Goal: Transaction & Acquisition: Subscribe to service/newsletter

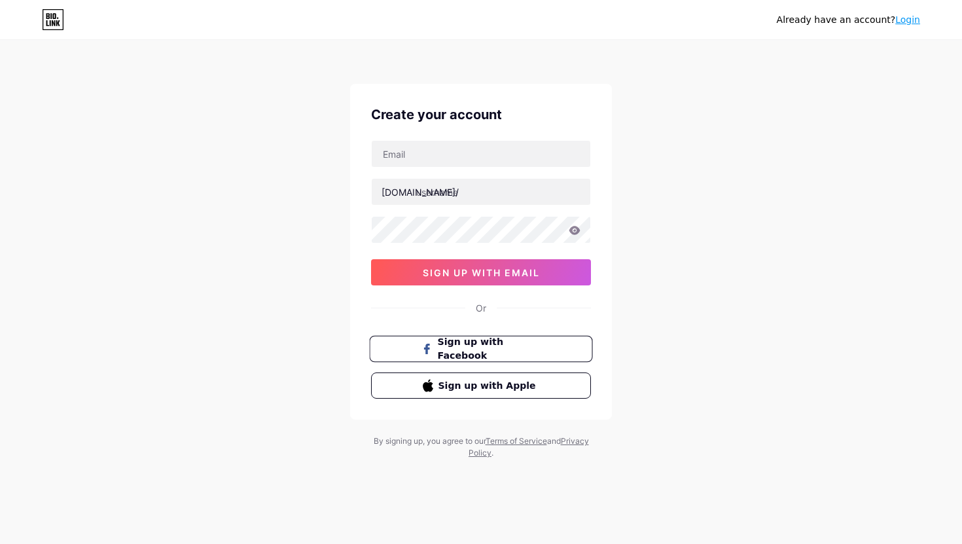
click at [505, 357] on button "Sign up with Facebook" at bounding box center [480, 349] width 223 height 27
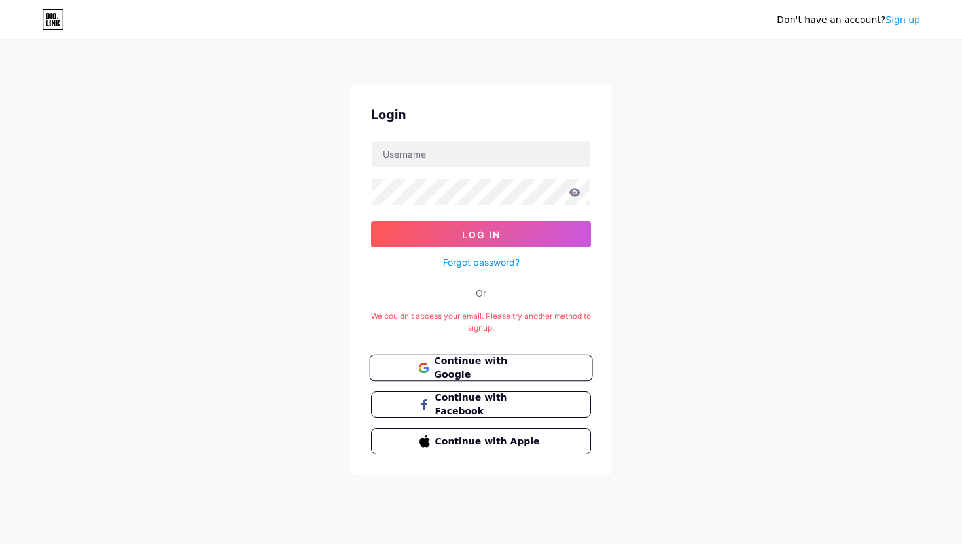
click at [452, 362] on span "Continue with Google" at bounding box center [488, 368] width 109 height 28
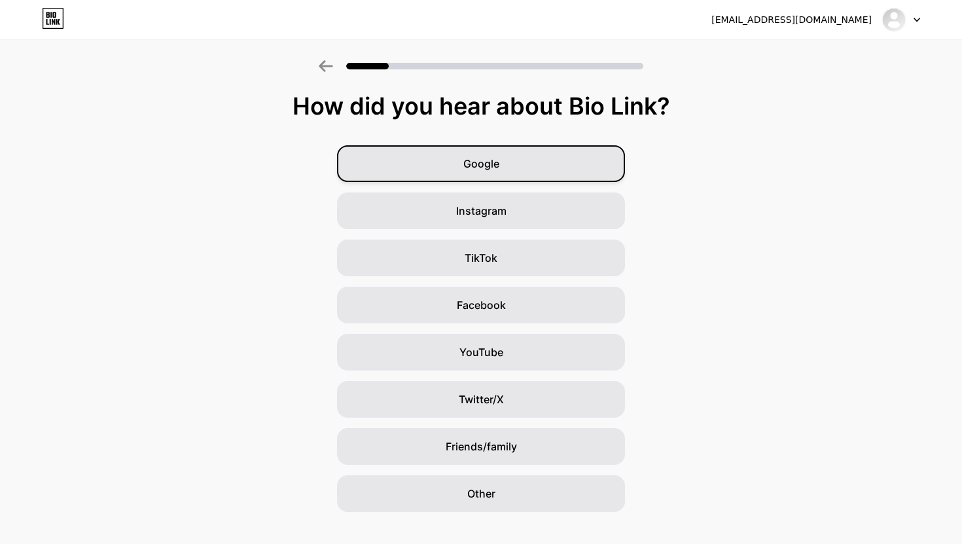
click at [548, 156] on div "Google" at bounding box center [481, 163] width 288 height 37
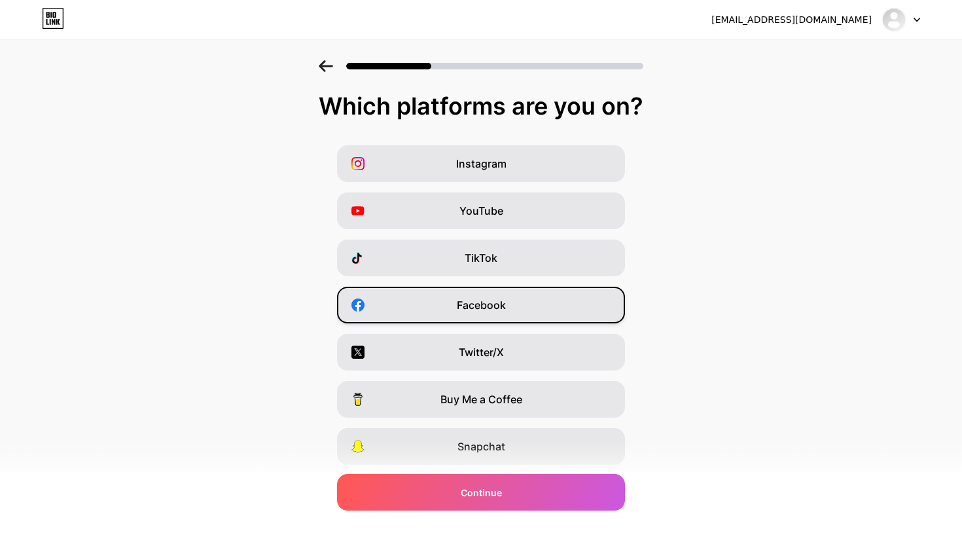
click at [528, 292] on div "Facebook" at bounding box center [481, 305] width 288 height 37
click at [537, 234] on div "Instagram YouTube TikTok Facebook Twitter/X Buy Me a Coffee Snapchat I have a w…" at bounding box center [481, 328] width 949 height 366
click at [537, 207] on div "YouTube" at bounding box center [481, 210] width 288 height 37
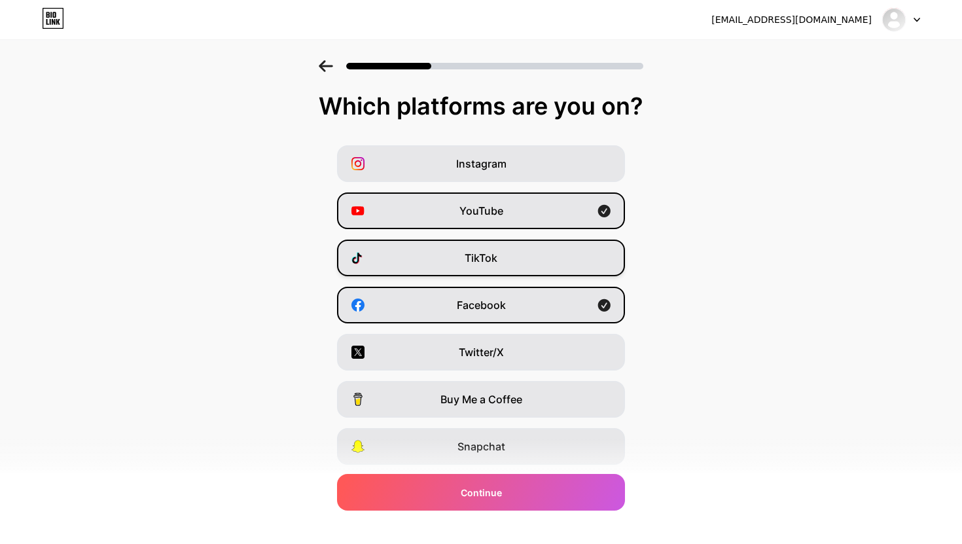
click at [536, 268] on div "TikTok" at bounding box center [481, 257] width 288 height 37
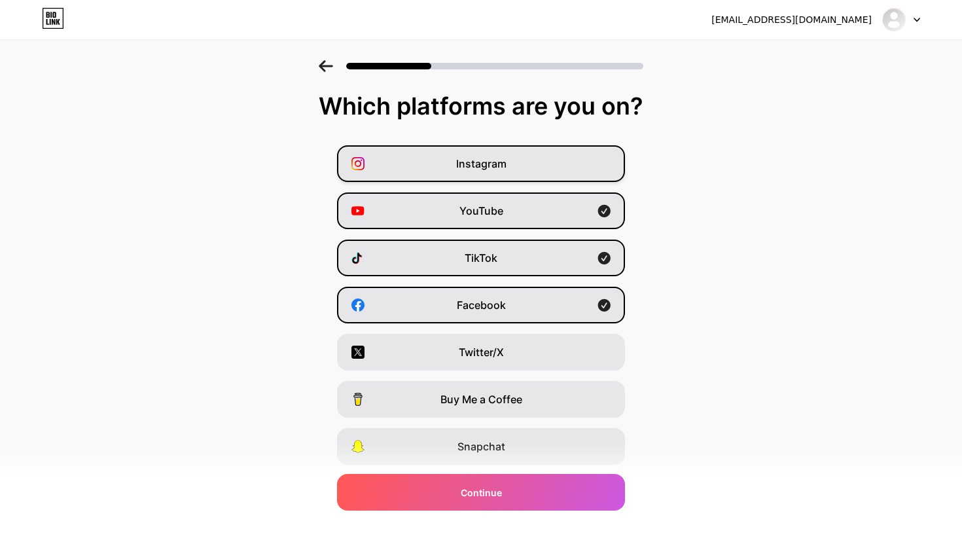
click at [546, 175] on div "Instagram" at bounding box center [481, 163] width 288 height 37
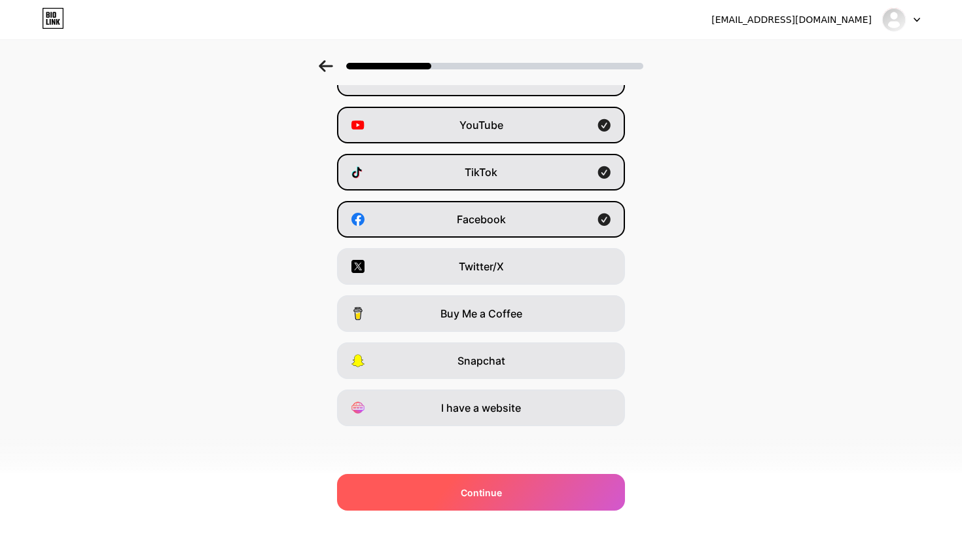
click at [489, 497] on span "Continue" at bounding box center [481, 493] width 41 height 14
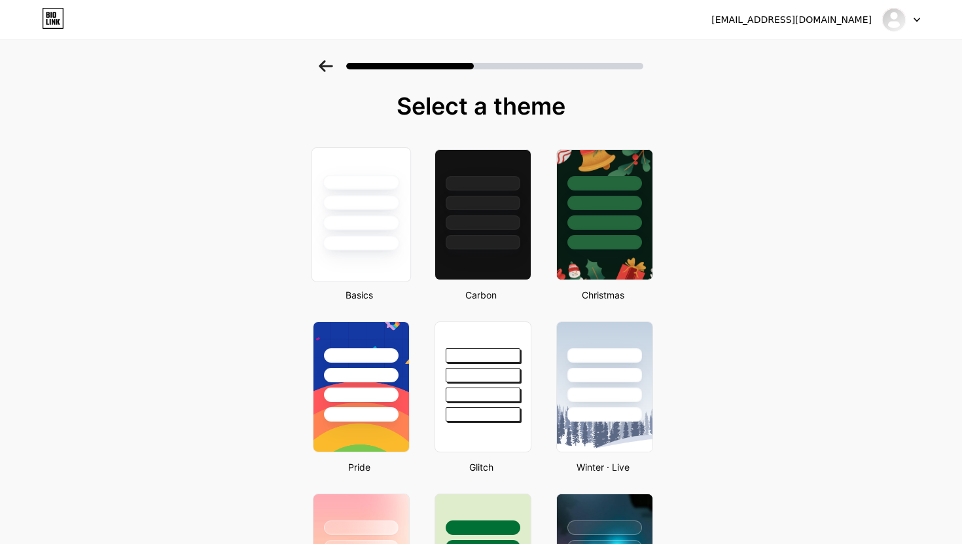
click at [384, 245] on div at bounding box center [361, 243] width 77 height 15
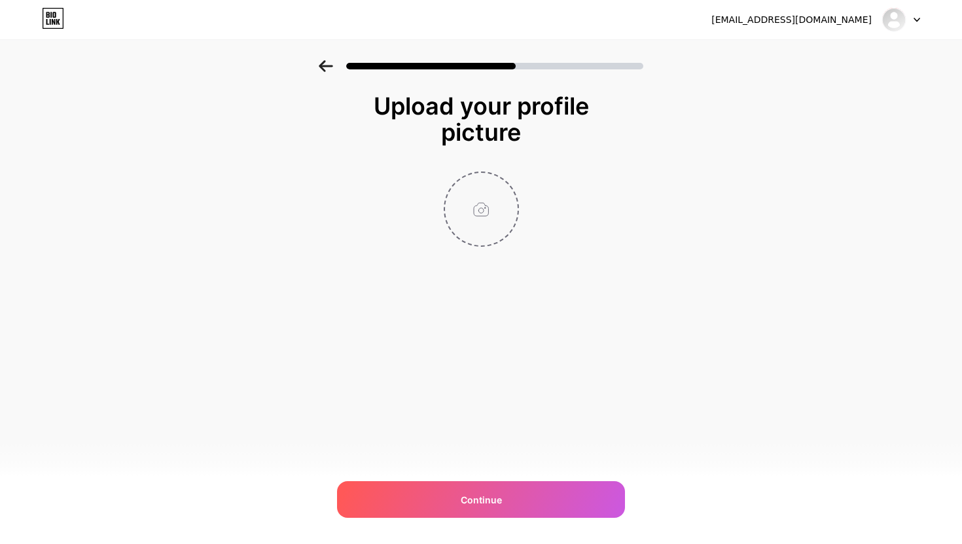
click at [497, 208] on input "file" at bounding box center [481, 209] width 73 height 73
type input "C:\fakepath\photo_2025-10-03 10.31.16.jpeg"
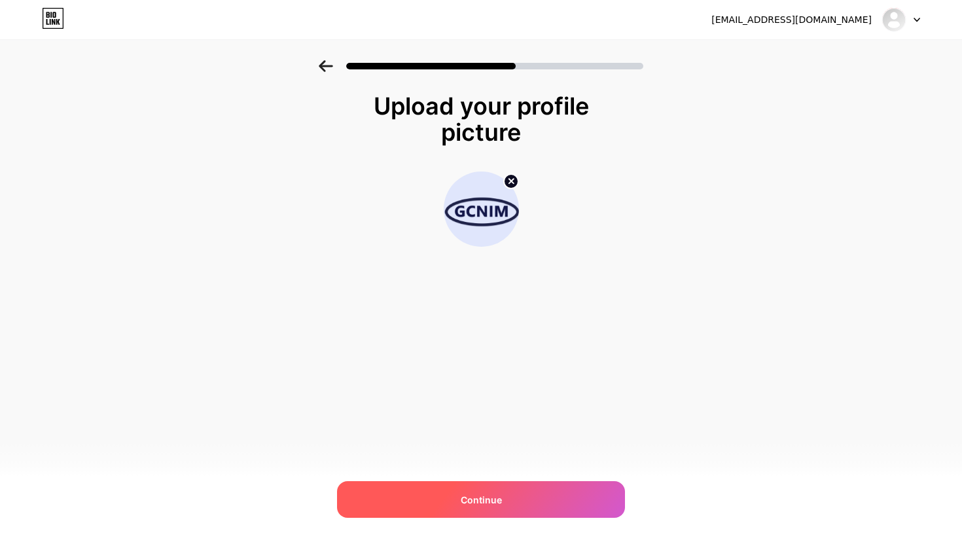
click at [499, 491] on div "Continue" at bounding box center [481, 499] width 288 height 37
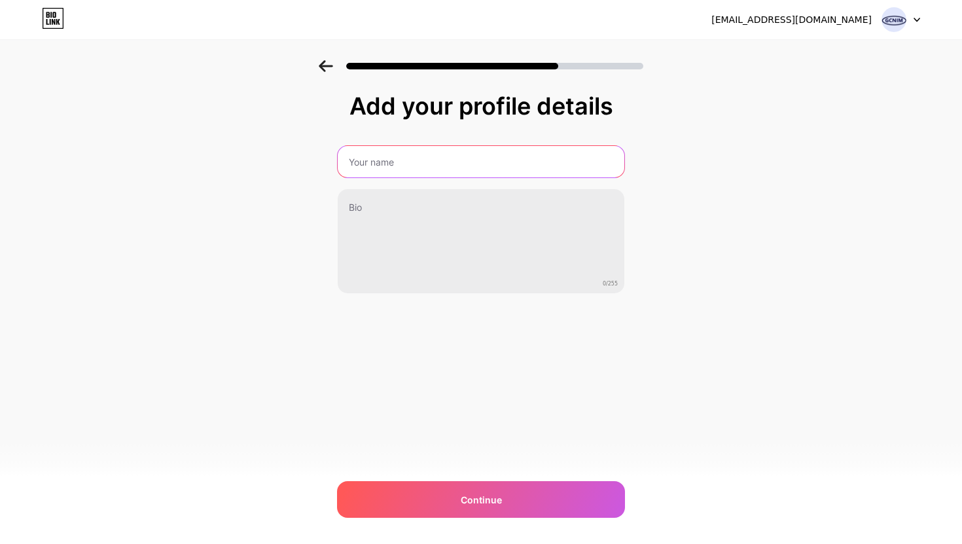
click at [486, 171] on input "text" at bounding box center [481, 161] width 287 height 31
type input "P"
type input "GCNIM INDUSTRIAL (CAMBODIA)CO.LTD"
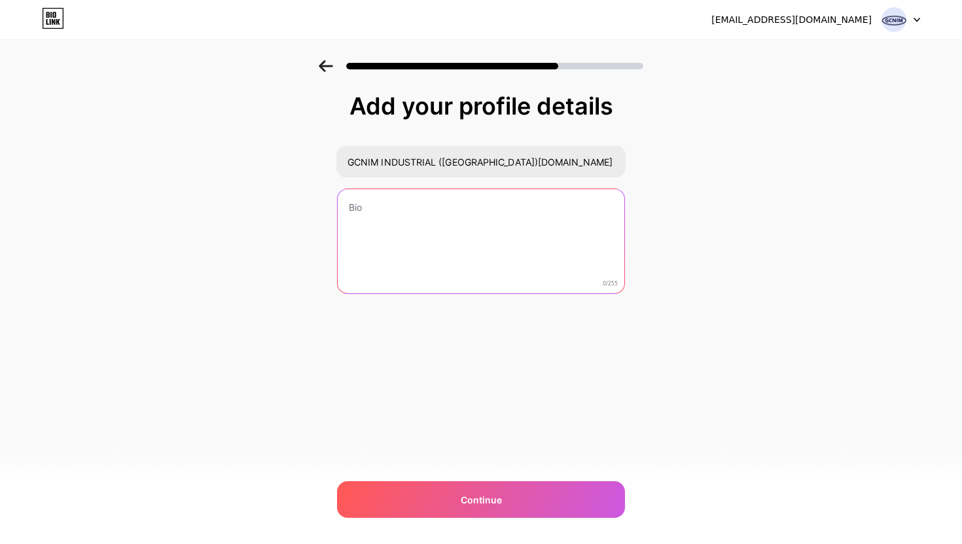
click at [471, 209] on textarea at bounding box center [481, 241] width 287 height 105
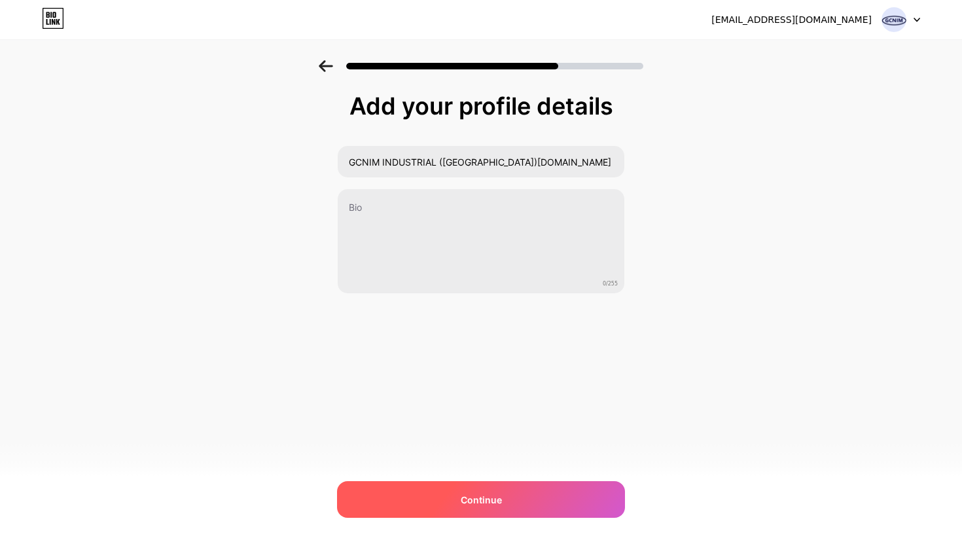
click at [467, 503] on span "Continue" at bounding box center [481, 500] width 41 height 14
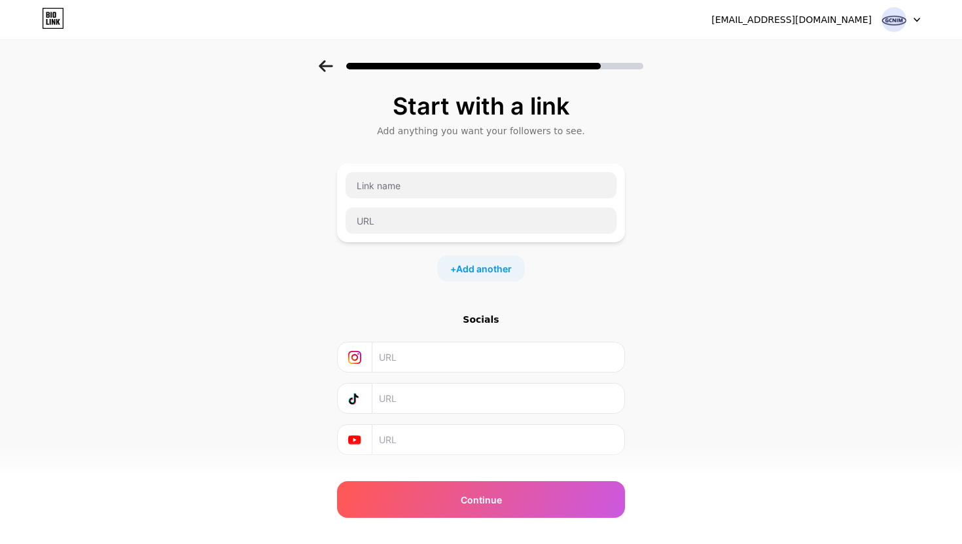
scroll to position [29, 0]
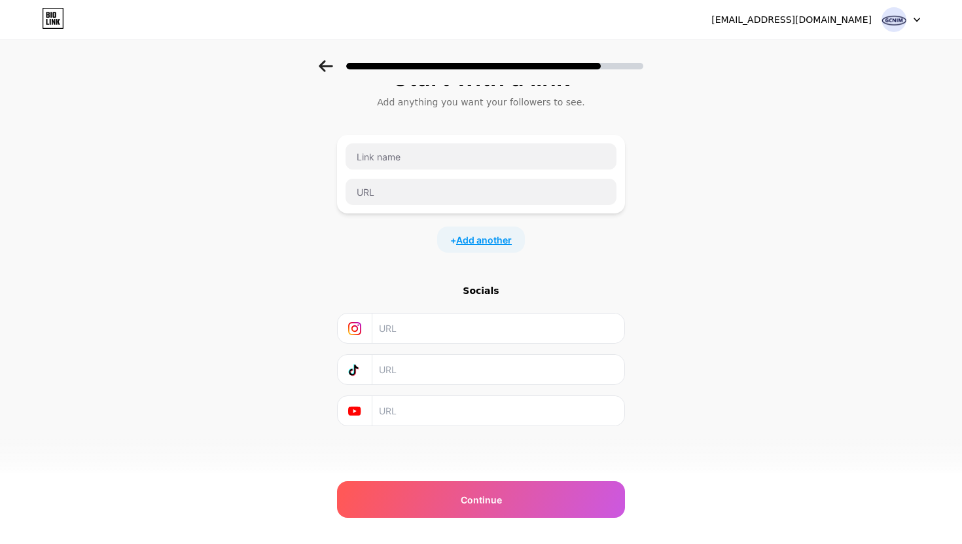
click at [496, 242] on span "Add another" at bounding box center [484, 240] width 56 height 14
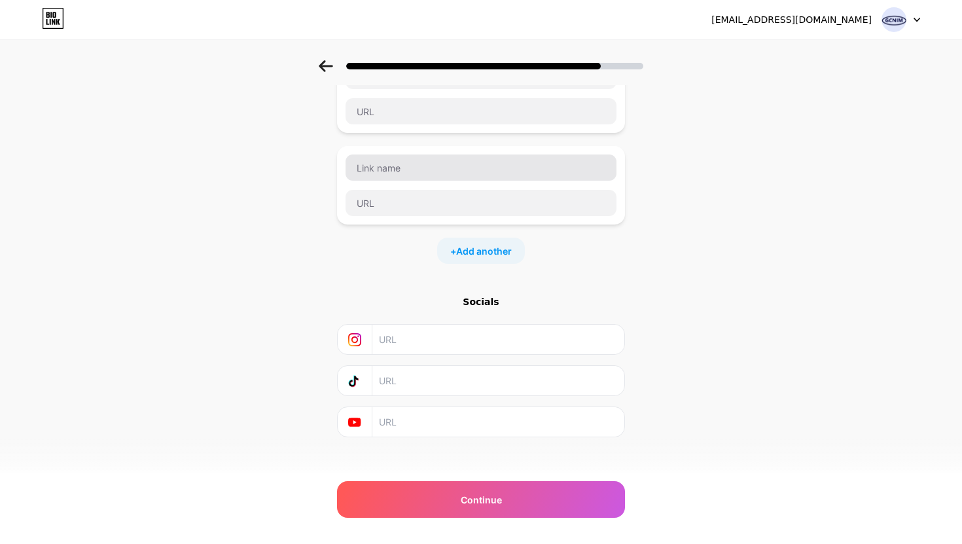
scroll to position [110, 0]
click at [491, 344] on input "text" at bounding box center [498, 338] width 238 height 29
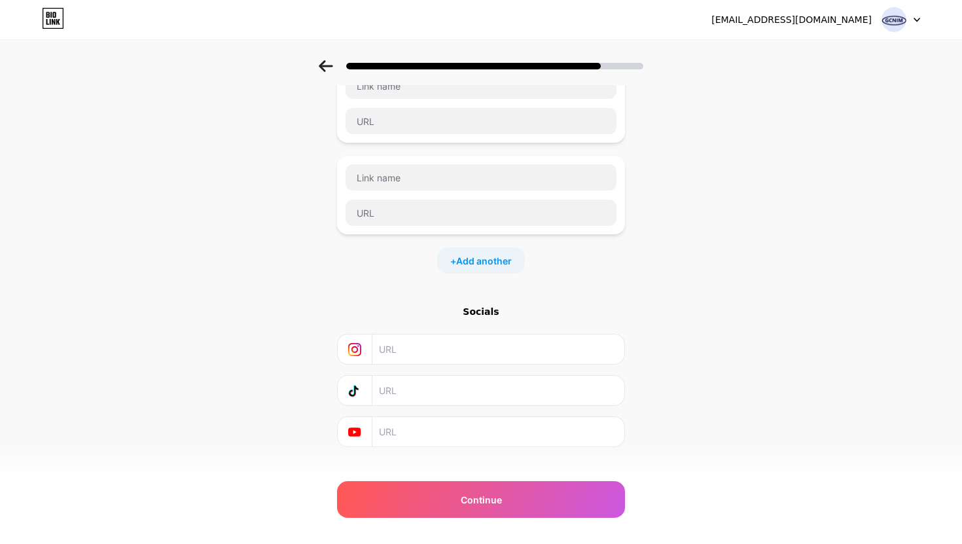
click at [485, 308] on div "Socials" at bounding box center [481, 311] width 288 height 13
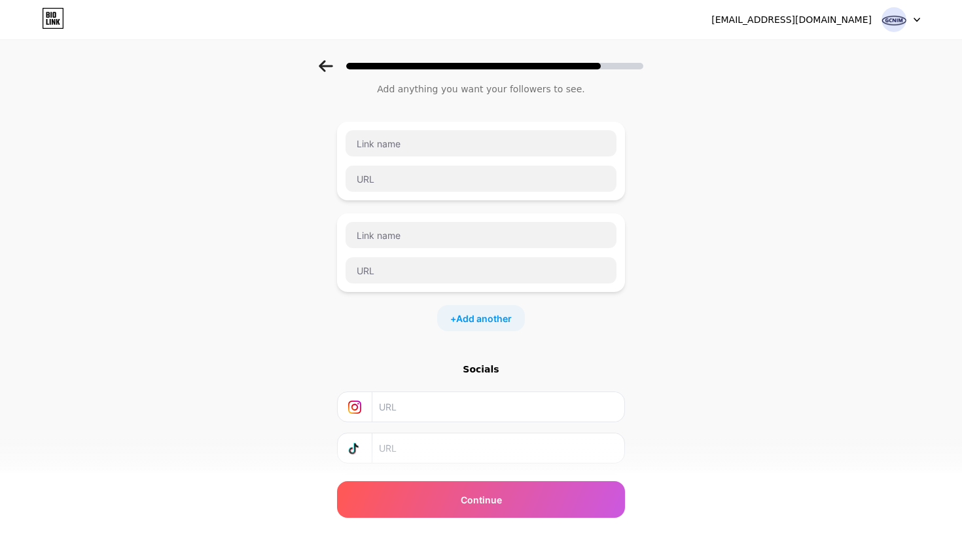
scroll to position [0, 0]
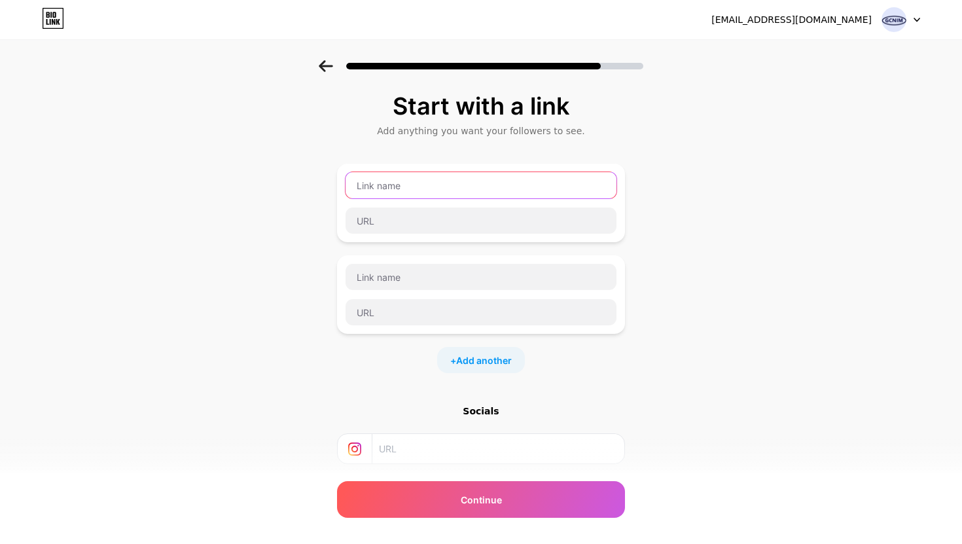
click at [510, 195] on input "text" at bounding box center [481, 185] width 271 height 26
click at [694, 213] on div "Start with a link Add anything you want your followers to see. WECHAT + Add ano…" at bounding box center [481, 336] width 962 height 552
click at [500, 169] on div "WECHAT" at bounding box center [481, 203] width 288 height 79
click at [498, 186] on input "WECHAT" at bounding box center [481, 185] width 271 height 26
click at [550, 184] on input "WECHAT QIU LEI Sales director of light and small truck" at bounding box center [481, 185] width 271 height 26
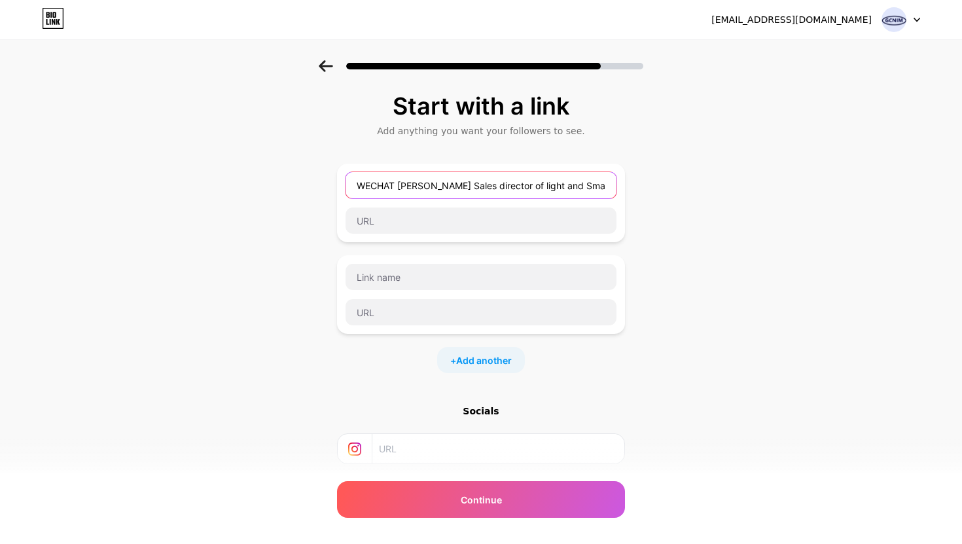
click at [575, 185] on input "WECHAT QIU LEI Sales director of light and Small truck" at bounding box center [481, 185] width 271 height 26
click at [508, 185] on input "WECHAT QIU LEI Sales director of light and Small Truck" at bounding box center [481, 185] width 271 height 26
click at [463, 186] on input "WECHAT QIU LEI Sales director of Light and Small Truck" at bounding box center [481, 185] width 271 height 26
type input "WECHAT QIU LEI Sales Director of Light and Small Truck"
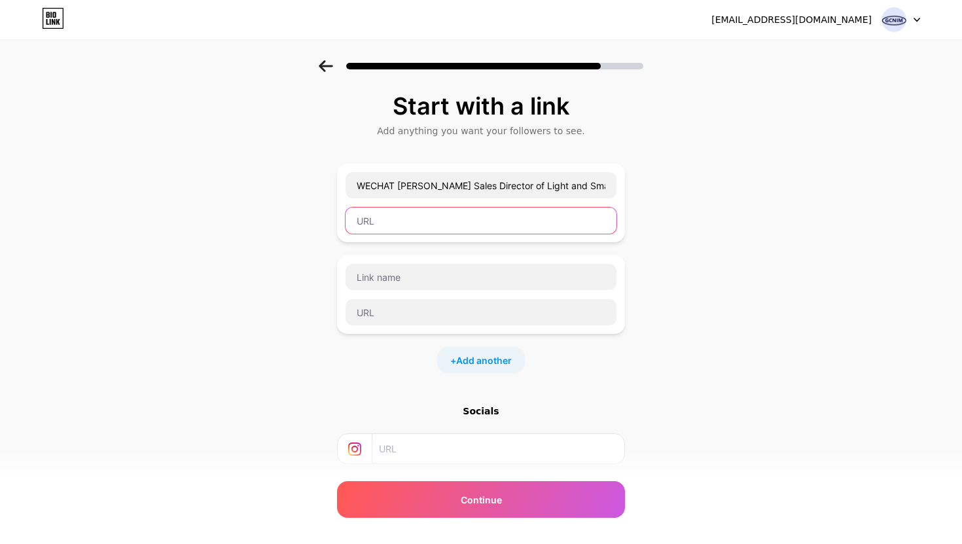
click at [491, 228] on input "text" at bounding box center [481, 220] width 271 height 26
paste input "1732043677（中）"
type input "1732043677（中）"
click at [465, 260] on div at bounding box center [481, 294] width 288 height 79
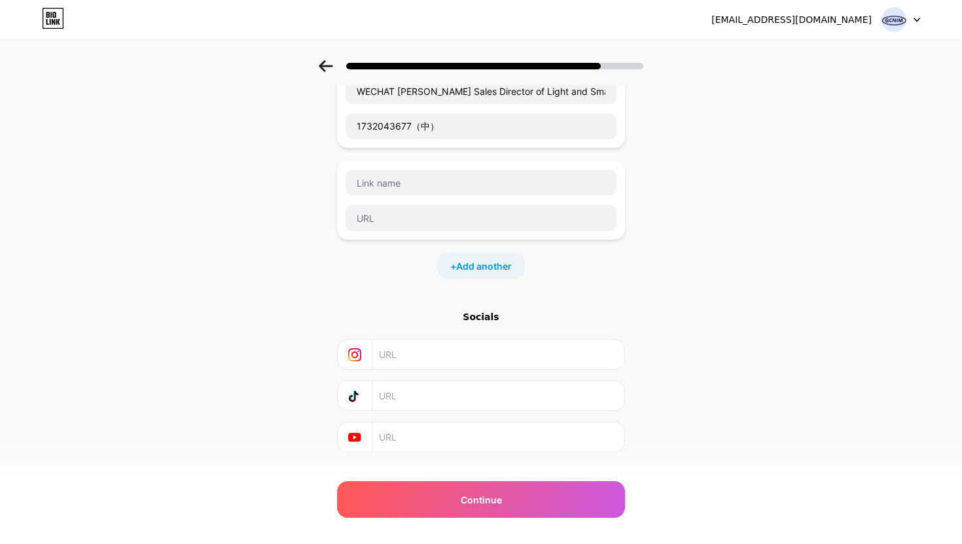
scroll to position [113, 0]
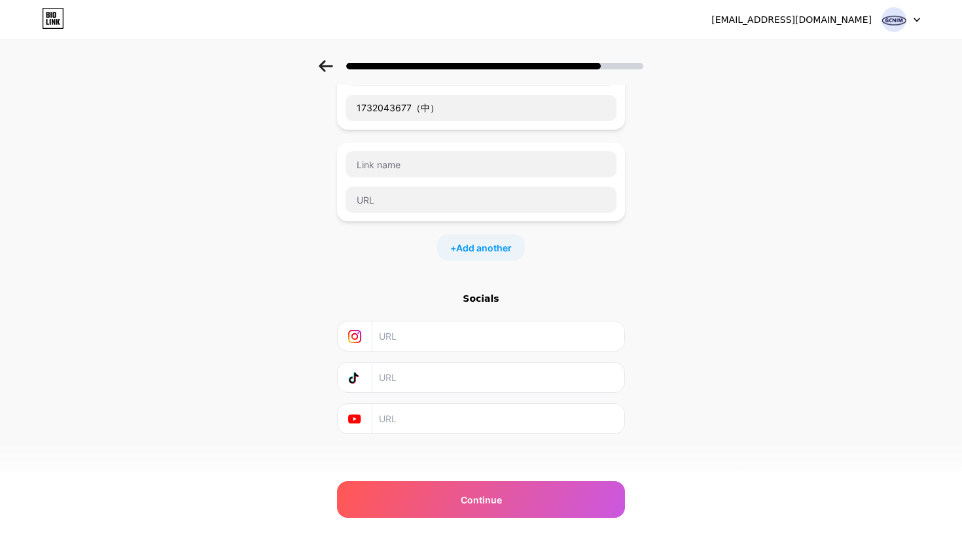
click at [473, 380] on input "text" at bounding box center [498, 377] width 238 height 29
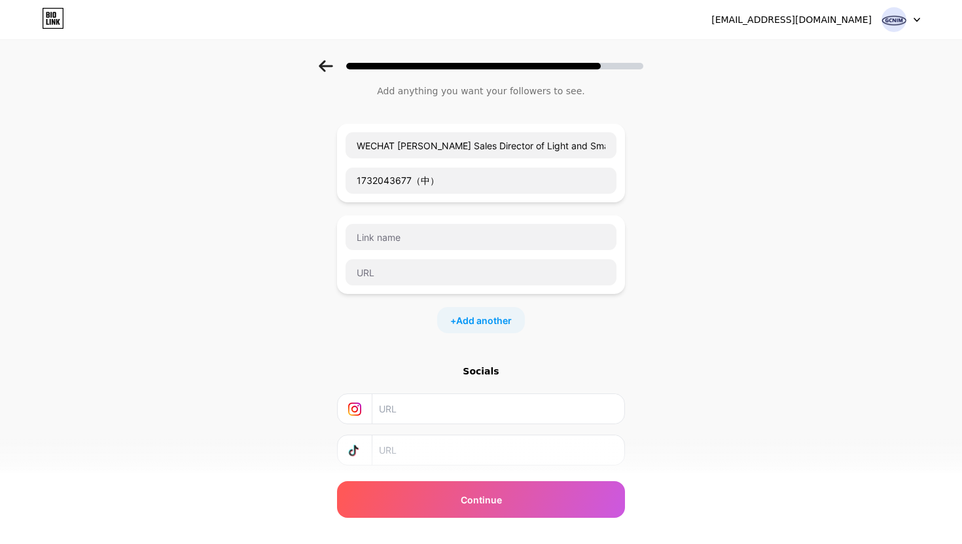
scroll to position [41, 0]
click at [614, 10] on div "povmeangkoung@gmail.com Logout" at bounding box center [481, 20] width 962 height 24
click at [392, 448] on input "text" at bounding box center [498, 448] width 238 height 29
paste input "https://www.tiktok.com/@gcnimcambodia"
type input "https://www.tiktok.com/@gcnimcambodia"
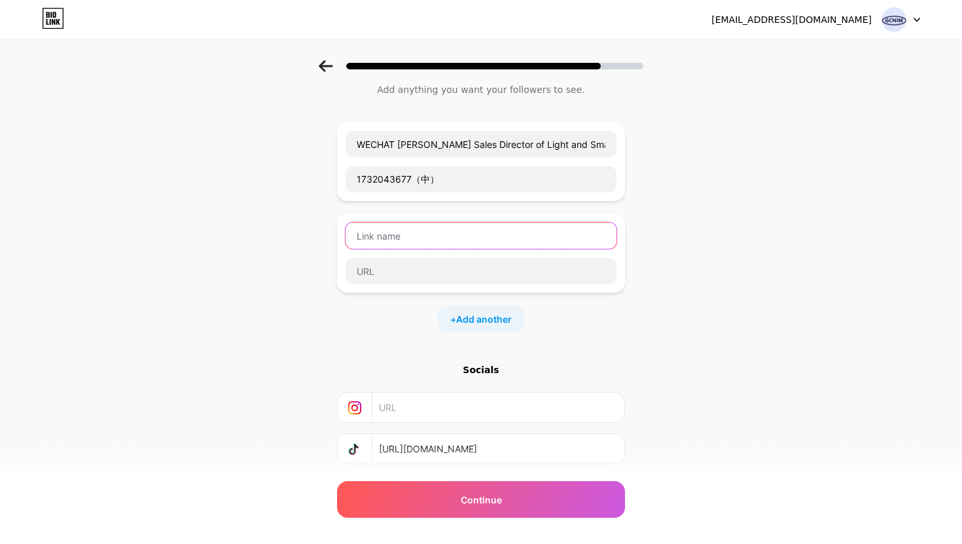
click at [440, 230] on input "text" at bounding box center [481, 235] width 271 height 26
type input "p"
type input "Pov MeangkKoung"
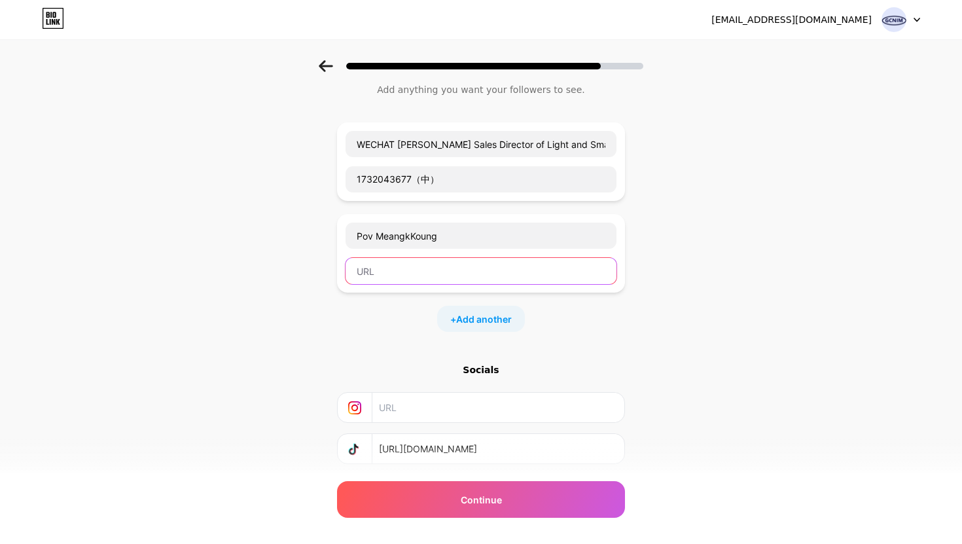
click at [455, 261] on input "text" at bounding box center [481, 271] width 271 height 26
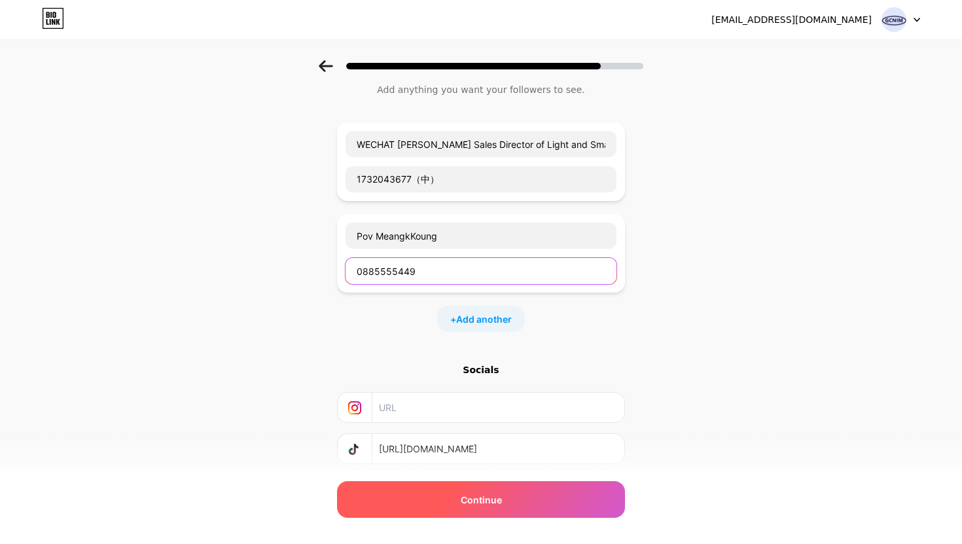
type input "0885555449"
click at [469, 505] on span "Continue" at bounding box center [481, 500] width 41 height 14
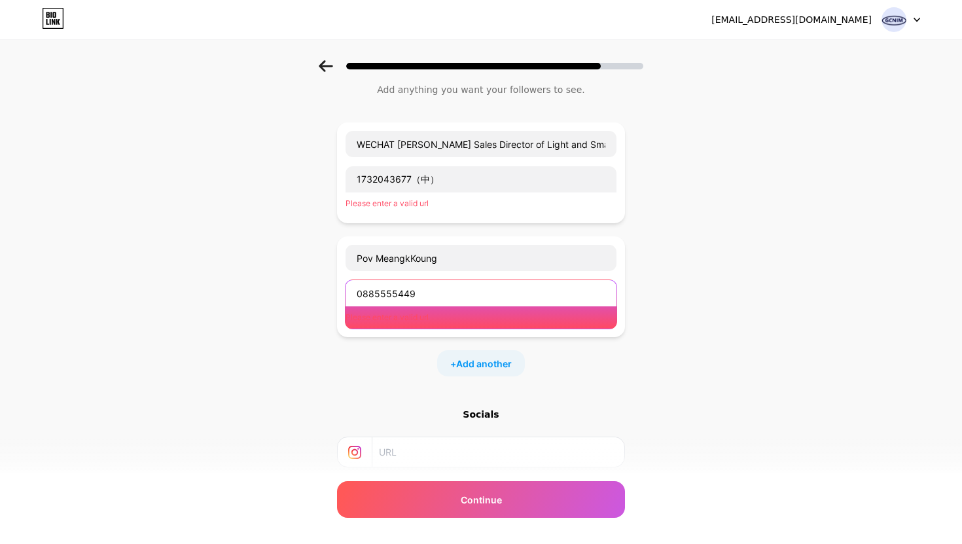
drag, startPoint x: 483, startPoint y: 287, endPoint x: 309, endPoint y: 286, distance: 174.1
click at [308, 287] on div "Start with a link Add anything you want your followers to see. WECHAT QIU LEI S…" at bounding box center [481, 317] width 962 height 596
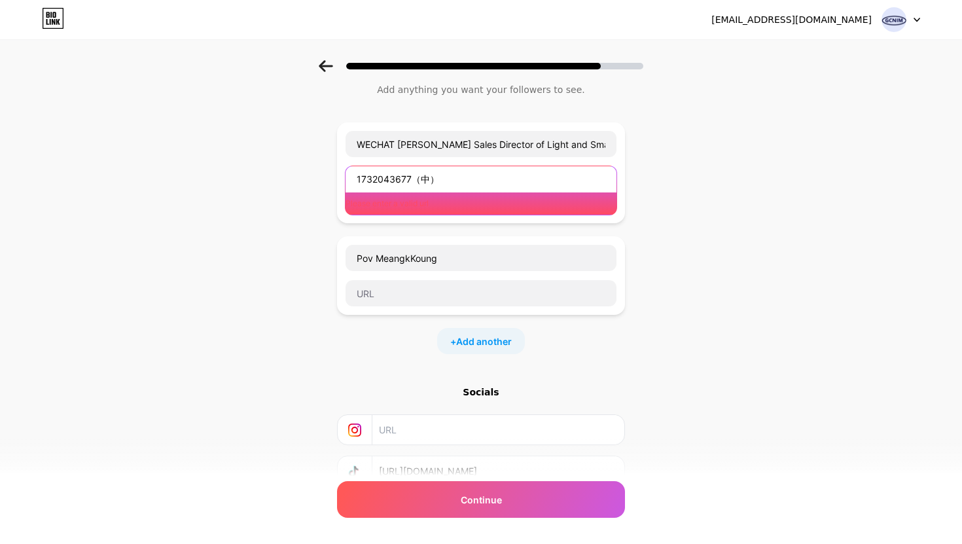
drag, startPoint x: 446, startPoint y: 180, endPoint x: 292, endPoint y: 190, distance: 154.7
click at [292, 190] on div "Start with a link Add anything you want your followers to see. WECHAT QIU LEI S…" at bounding box center [481, 306] width 962 height 574
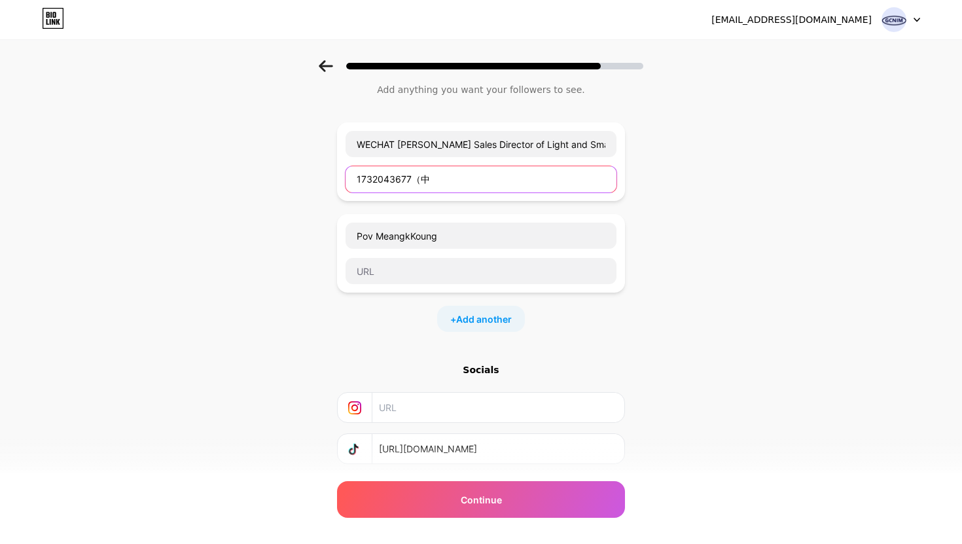
type input "1732043677（中"
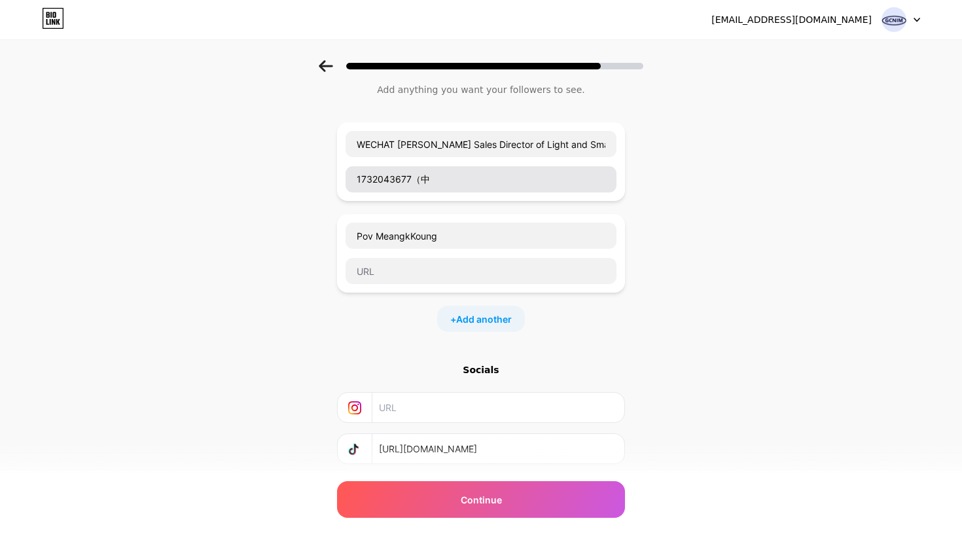
drag, startPoint x: 461, startPoint y: 162, endPoint x: 361, endPoint y: 168, distance: 99.7
click at [361, 168] on div "WECHAT QIU LEI Sales Director of Light and Small Truck 1732043677（中" at bounding box center [481, 161] width 272 height 63
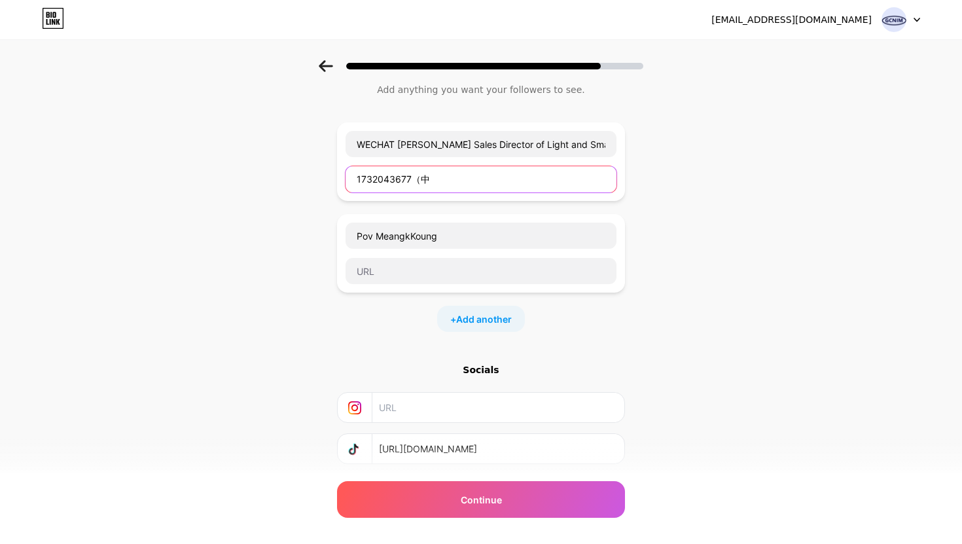
drag, startPoint x: 451, startPoint y: 177, endPoint x: 332, endPoint y: 176, distance: 118.4
click at [332, 176] on div "Start with a link Add anything you want your followers to see. WECHAT QIU LEI S…" at bounding box center [481, 295] width 962 height 552
type input "!"
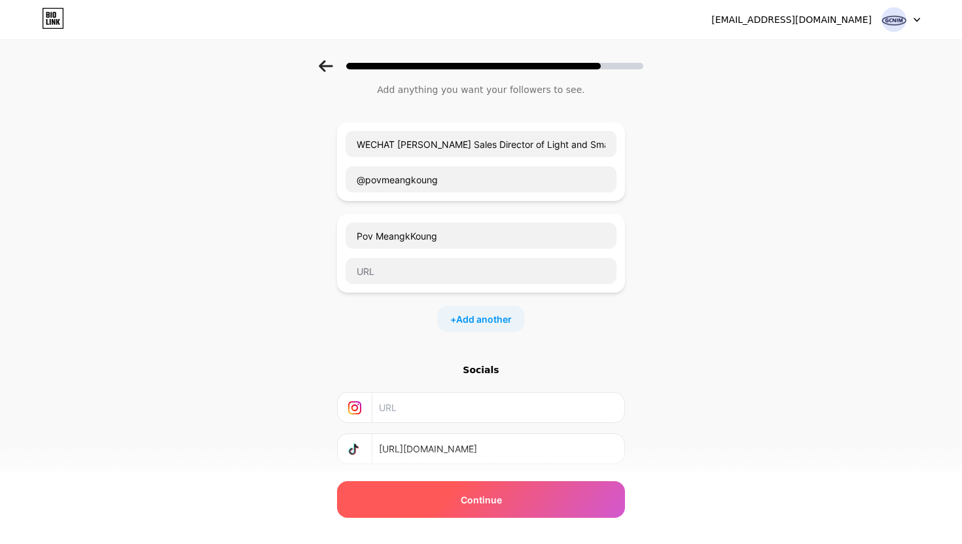
click at [488, 509] on div "Continue" at bounding box center [481, 499] width 288 height 37
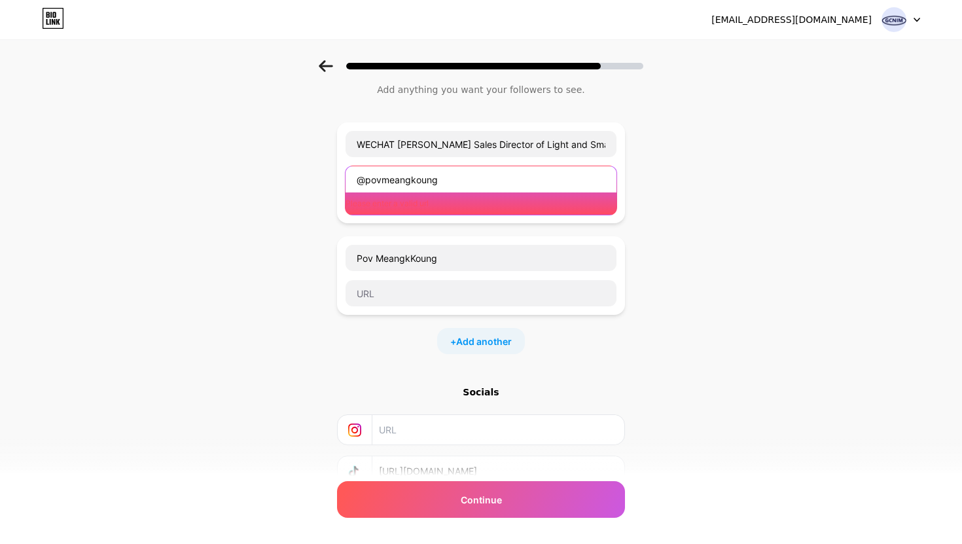
drag, startPoint x: 506, startPoint y: 179, endPoint x: 67, endPoint y: 213, distance: 439.8
click at [65, 213] on div "Start with a link Add anything you want your followers to see. WECHAT QIU LEI S…" at bounding box center [481, 306] width 962 height 574
drag, startPoint x: 436, startPoint y: 180, endPoint x: 276, endPoint y: 185, distance: 160.4
click at [275, 185] on div "Start with a link Add anything you want your followers to see. WECHAT QIU LEI S…" at bounding box center [481, 306] width 962 height 574
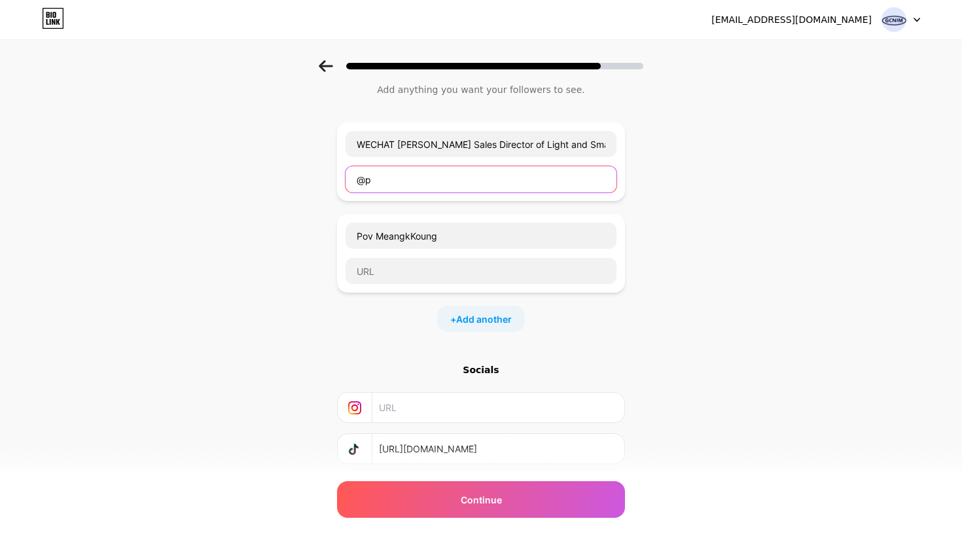
type input "@"
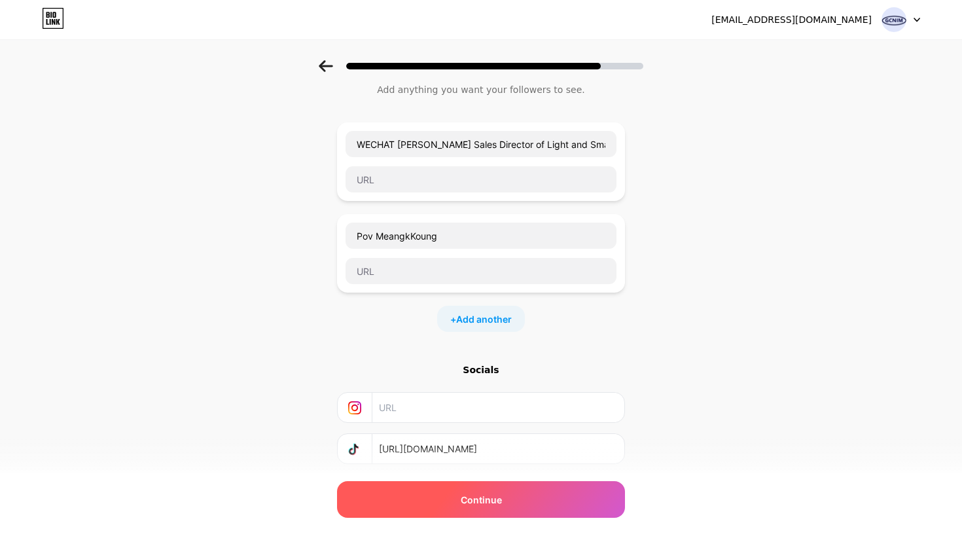
click at [408, 498] on div "Continue" at bounding box center [481, 499] width 288 height 37
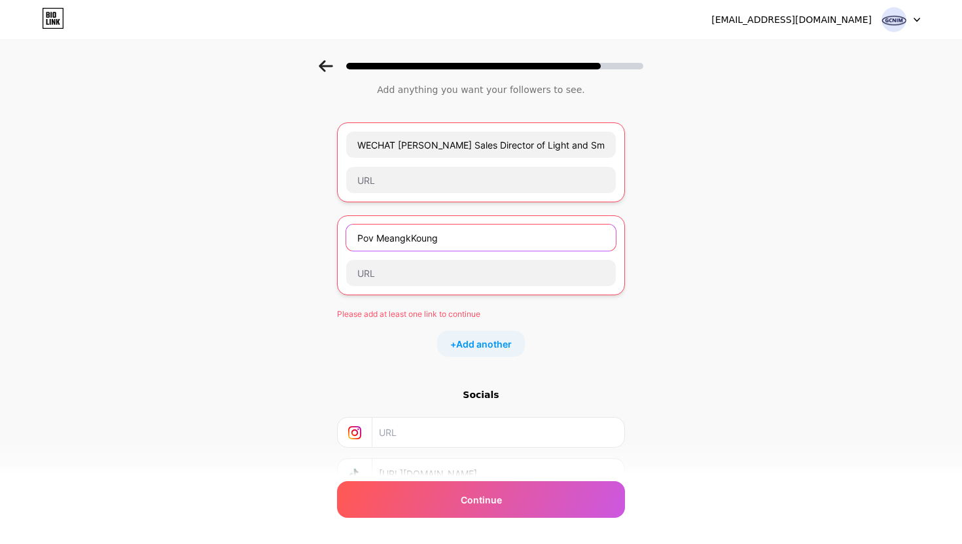
drag, startPoint x: 449, startPoint y: 234, endPoint x: 340, endPoint y: 234, distance: 108.6
click at [339, 234] on div "Pov MeangkKoung" at bounding box center [481, 255] width 288 height 80
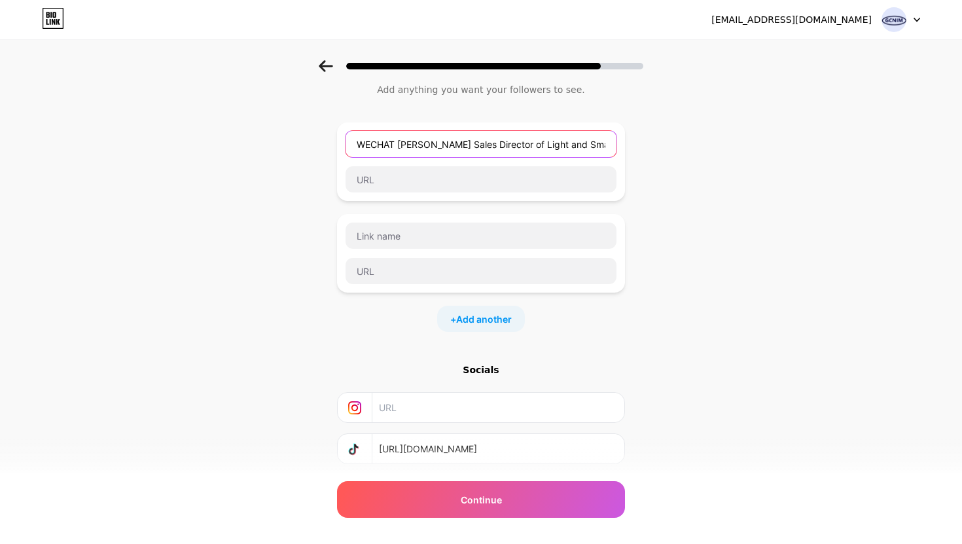
click at [592, 145] on input "WECHAT QIU LEI Sales Director of Light and Small Truck" at bounding box center [481, 144] width 271 height 26
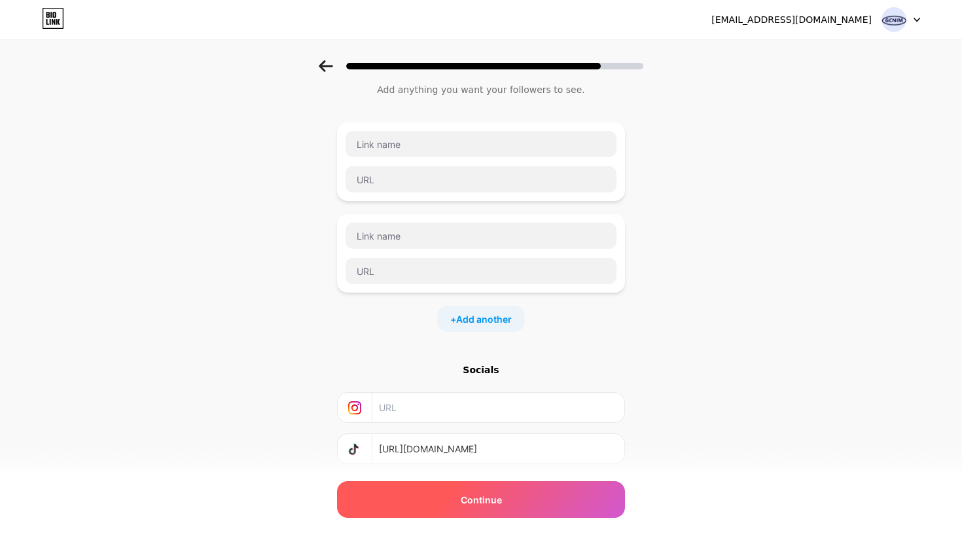
click at [554, 499] on div "Continue" at bounding box center [481, 499] width 288 height 37
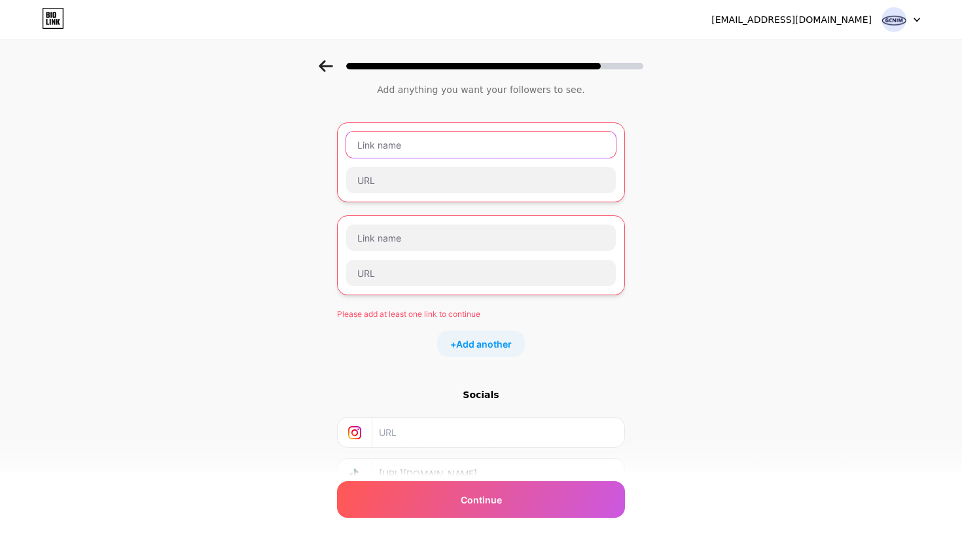
click at [465, 150] on input "text" at bounding box center [481, 145] width 270 height 26
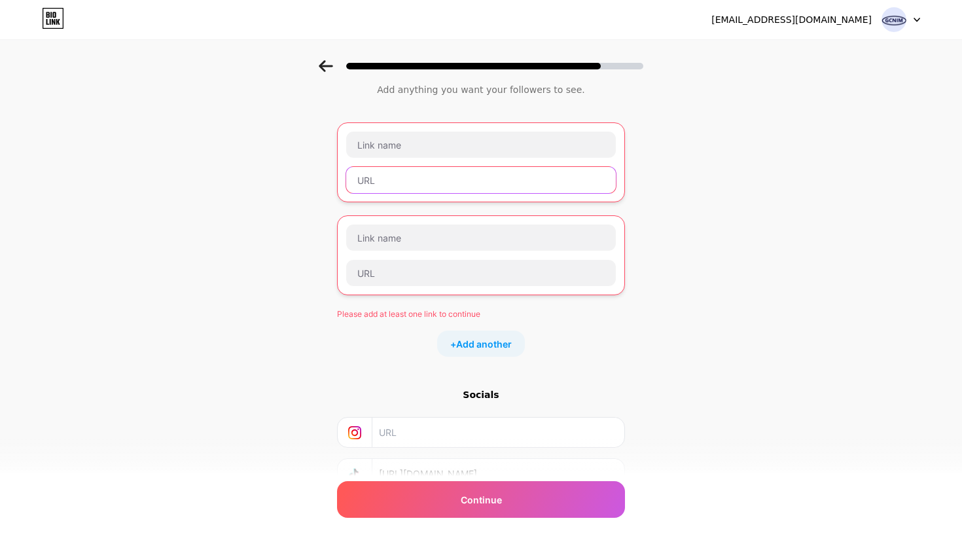
click at [383, 185] on input "text" at bounding box center [481, 180] width 270 height 26
paste input "https://www.facebook.com/profile.php?id=61578687864398"
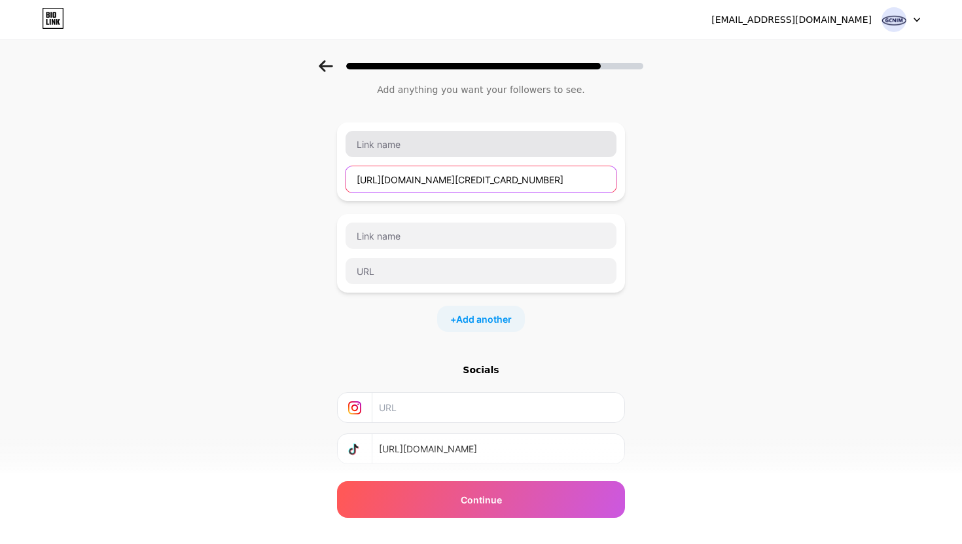
type input "https://www.facebook.com/profile.php?id=61578687864398"
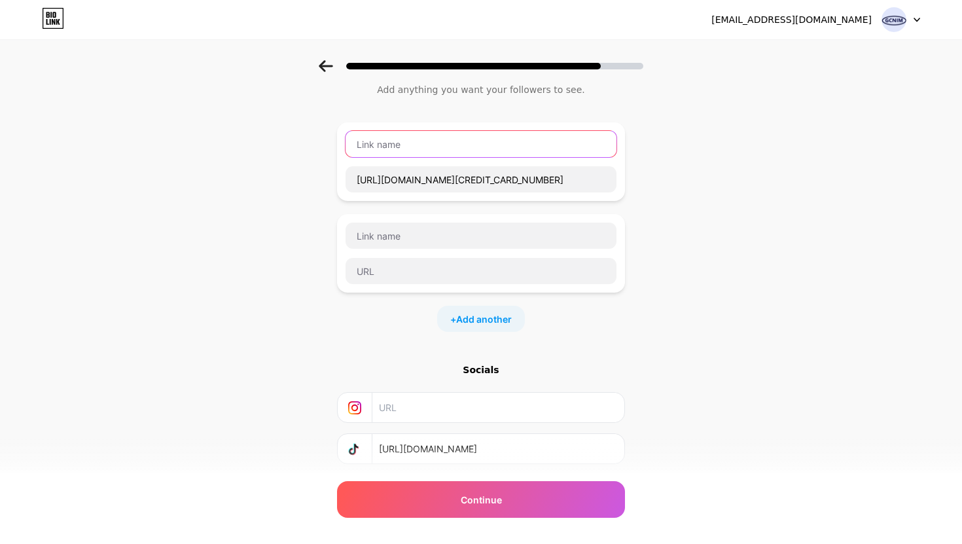
click at [425, 141] on input "text" at bounding box center [481, 144] width 271 height 26
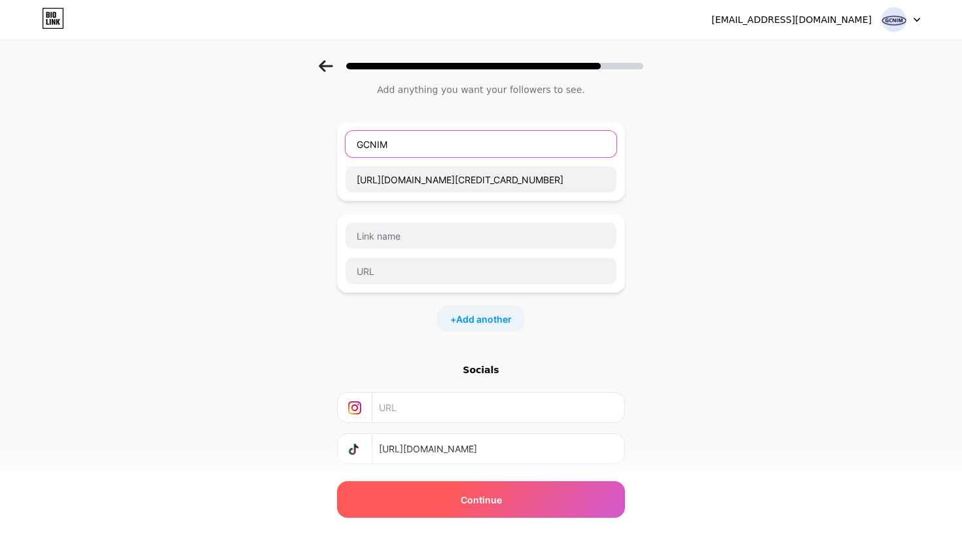
type input "GCNIM"
click at [420, 494] on div "Continue" at bounding box center [481, 499] width 288 height 37
click at [454, 503] on div "Continue" at bounding box center [481, 499] width 288 height 37
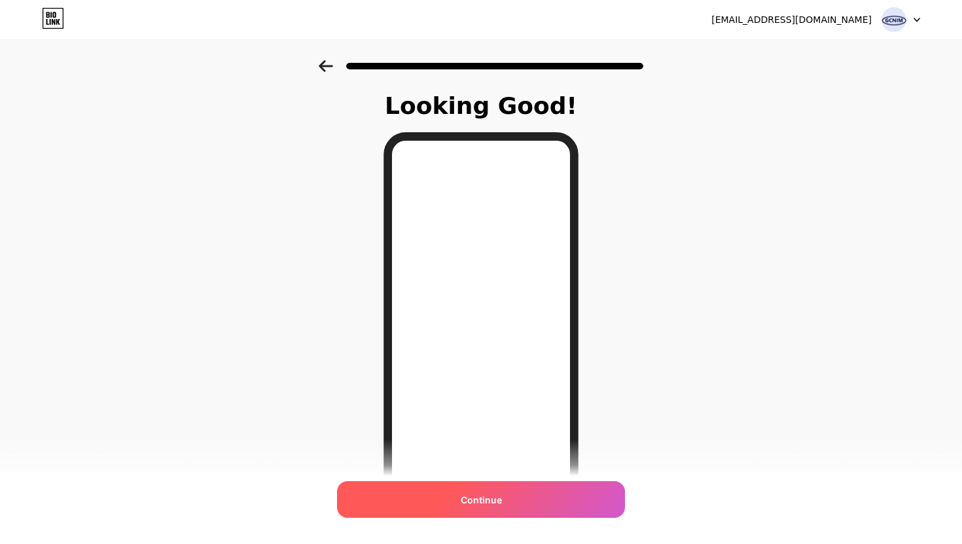
click at [532, 505] on div "Continue" at bounding box center [481, 499] width 288 height 37
